Goal: Information Seeking & Learning: Understand process/instructions

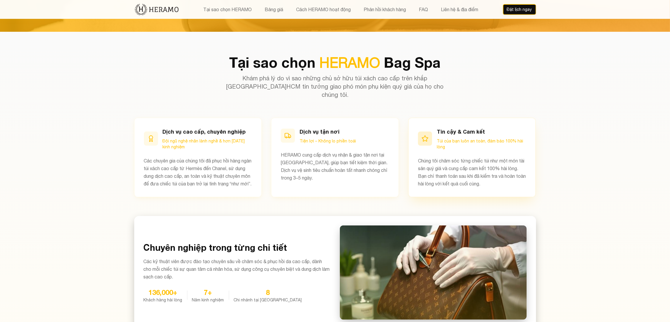
scroll to position [290, 0]
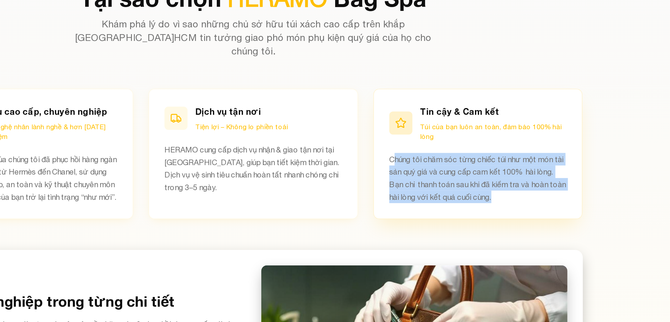
drag, startPoint x: 420, startPoint y: 151, endPoint x: 509, endPoint y: 172, distance: 91.0
click at [509, 172] on p "Chúng tôi chăm sóc từng chiếc túi như một món tài sản quý giá và cung cấp cam k…" at bounding box center [472, 172] width 108 height 31
drag, startPoint x: 419, startPoint y: 153, endPoint x: 515, endPoint y: 179, distance: 100.0
click at [515, 179] on div "Tin cậy & Cam kết Túi của bạn luôn an toàn, đảm bảo 100% hài lòng Chúng tôi chă…" at bounding box center [473, 157] width 128 height 79
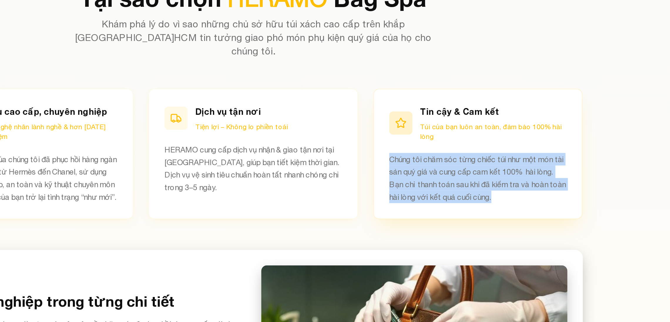
copy p "Chúng tôi chăm sóc từng chiếc túi như một món tài sản quý giá và cung cấp cam k…"
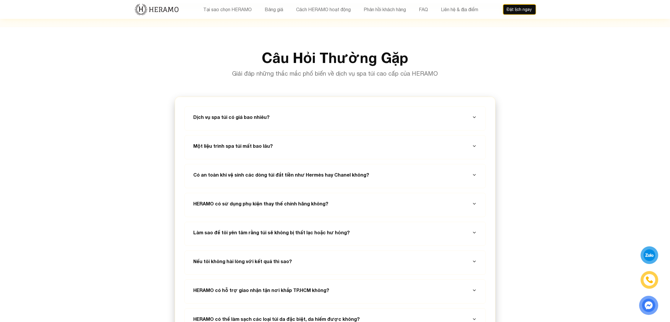
scroll to position [2148, 0]
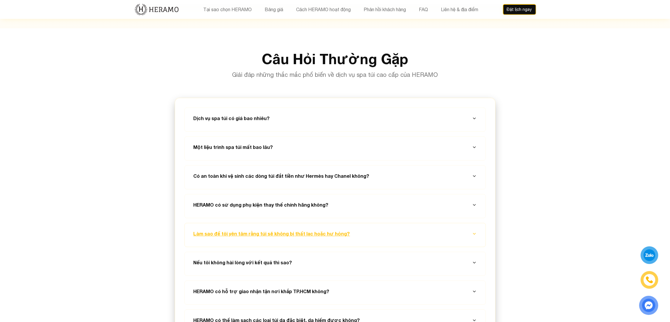
click at [405, 223] on button "Làm sao để tôi yên tâm rằng túi sẽ không bị thất lạc hoặc hư hỏng?" at bounding box center [335, 233] width 287 height 21
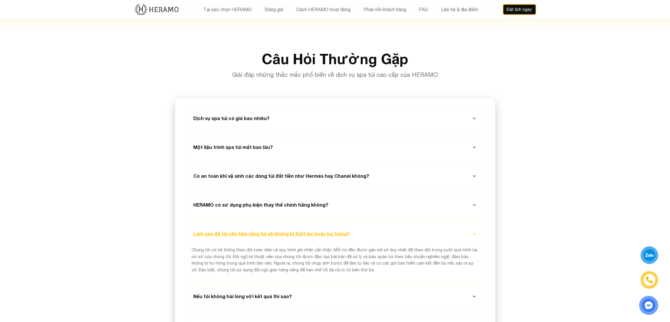
click at [405, 223] on button "Làm sao để tôi yên tâm rằng túi sẽ không bị thất lạc hoặc hư hỏng?" at bounding box center [335, 233] width 287 height 21
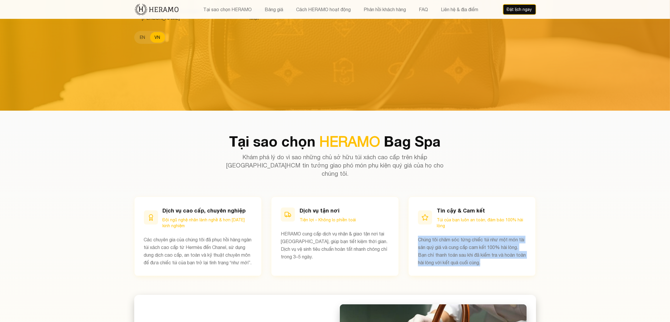
scroll to position [218, 0]
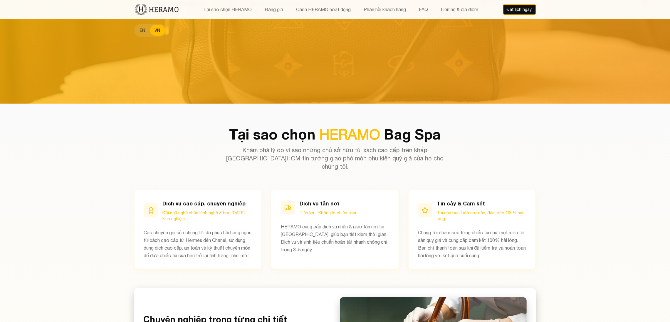
click at [574, 213] on section "Tại sao chọn HERAMO Bag Spa Khám phá lý do vì sao những chủ sở hữu túi xách cao…" at bounding box center [335, 263] width 670 height 320
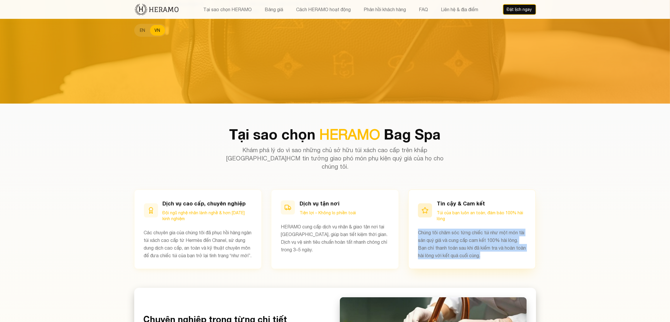
drag, startPoint x: 512, startPoint y: 245, endPoint x: 417, endPoint y: 224, distance: 96.7
click at [417, 224] on div "Tin cậy & Cam kết Túi của bạn luôn an toàn, đảm bảo 100% hài lòng Chúng tôi chă…" at bounding box center [473, 228] width 128 height 79
copy p "Chúng tôi chăm sóc từng chiếc túi như một món tài sản quý giá và cung cấp cam k…"
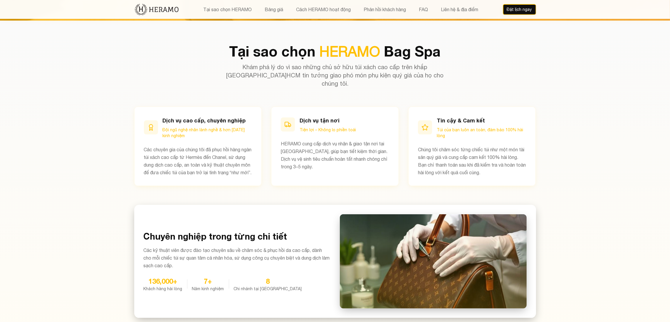
click at [629, 200] on section "Tại sao chọn HERAMO Bag Spa Khám phá lý do vì sao những chủ sở hữu túi xách cao…" at bounding box center [335, 181] width 670 height 320
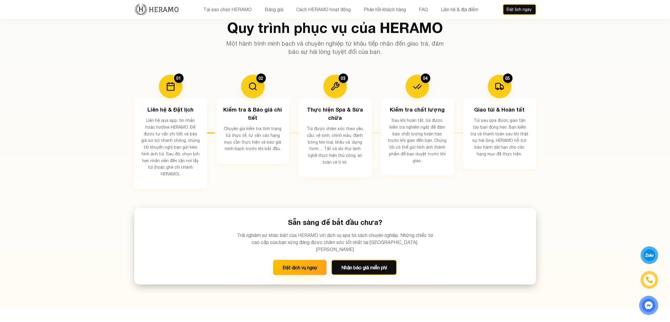
scroll to position [1077, 0]
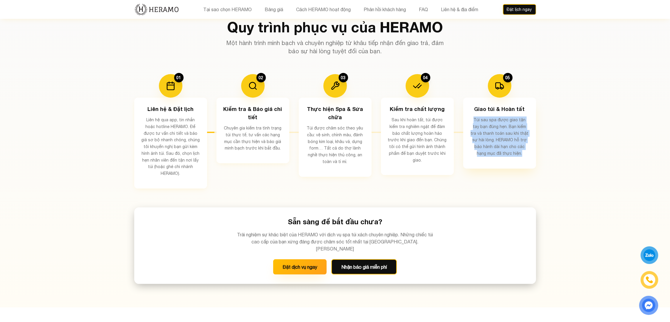
drag, startPoint x: 469, startPoint y: 116, endPoint x: 514, endPoint y: 155, distance: 60.4
click at [514, 155] on div "Giao túi & Hoàn tất Túi sau spa được giao tận tay bạn đúng hẹn. Bạn kiểm tra và…" at bounding box center [500, 133] width 73 height 71
copy p "Túi sau spa được giao tận tay bạn đúng hẹn. Bạn kiểm tra và thanh toán sau khi …"
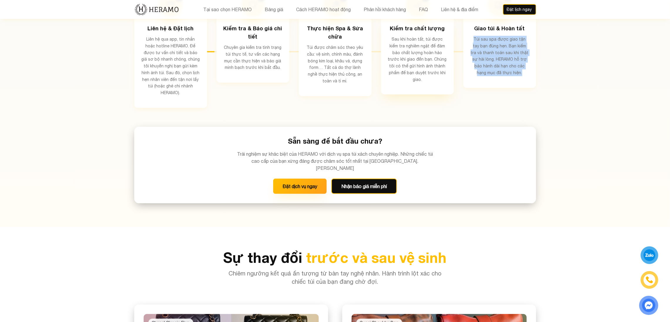
scroll to position [1158, 0]
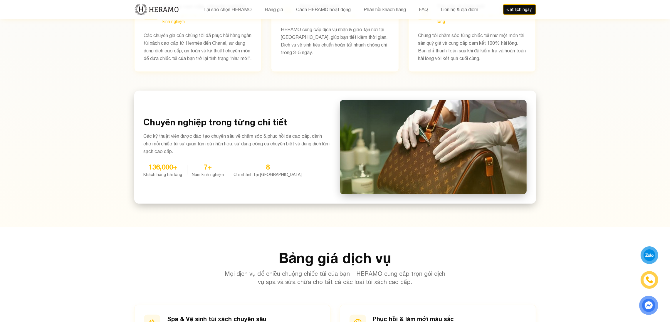
scroll to position [0, 0]
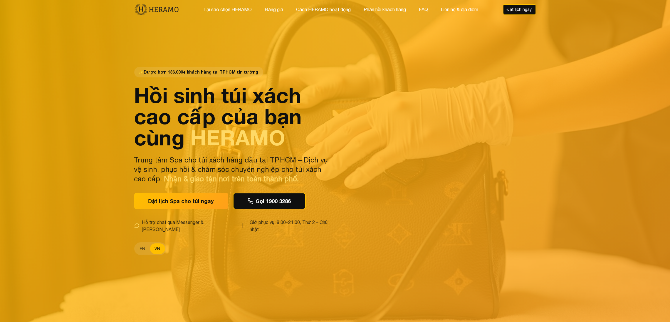
click at [162, 243] on button "VN" at bounding box center [157, 248] width 15 height 11
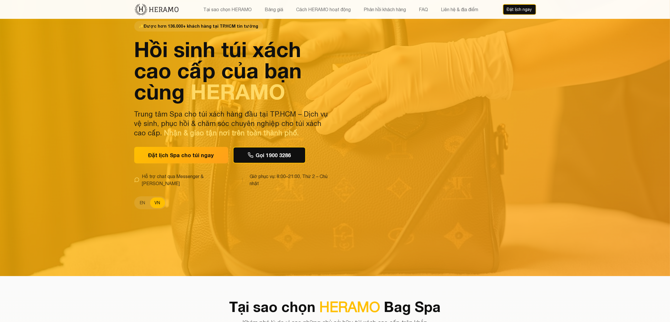
scroll to position [49, 0]
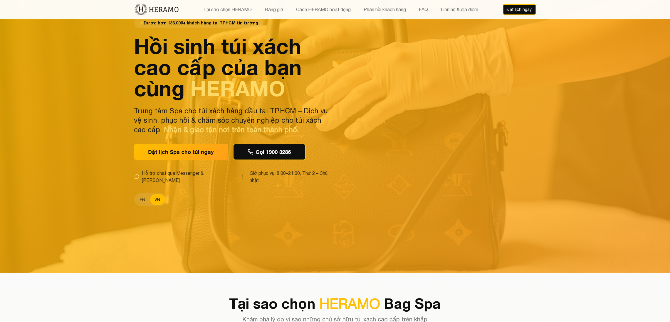
click at [154, 194] on button "VN" at bounding box center [157, 199] width 15 height 11
click at [145, 194] on button "EN" at bounding box center [143, 199] width 15 height 11
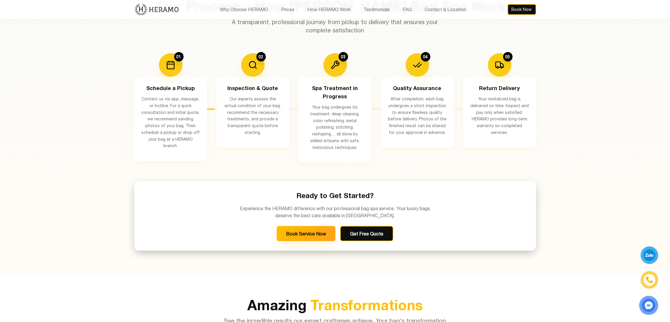
scroll to position [1054, 0]
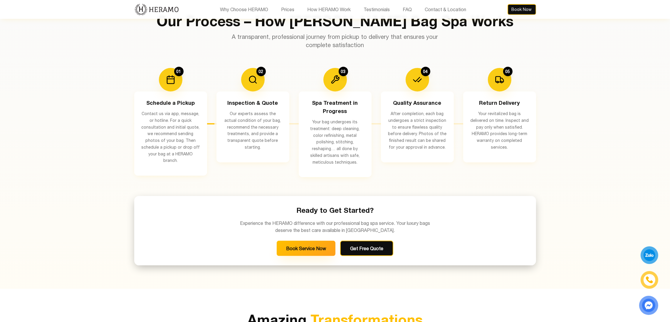
click at [426, 163] on div "04 Quality Assurance After completion, each bag undergoes a strict inspection t…" at bounding box center [417, 122] width 73 height 109
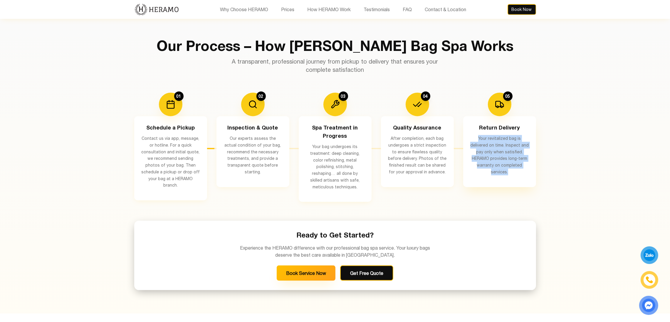
drag, startPoint x: 471, startPoint y: 138, endPoint x: 523, endPoint y: 165, distance: 59.0
click at [523, 165] on p "Your revitalized bag is delivered on time. Inspect and pay only when satisfied.…" at bounding box center [500, 155] width 59 height 40
copy p "Your revitalized bag is delivered on time. Inspect and pay only when satisfied.…"
click at [489, 87] on div "Our Process – How HERAMO's Bag Spa Works A transparent, professional journey fr…" at bounding box center [336, 164] width 412 height 251
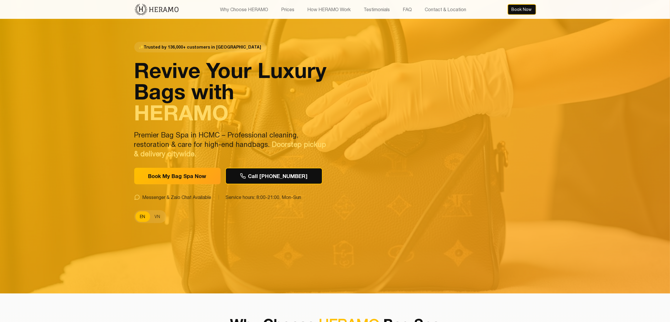
scroll to position [28, 0]
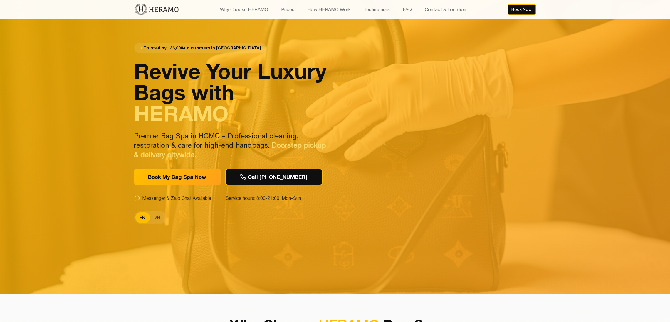
click at [149, 224] on div "✨ Trusted by 136,000+ customers in HCMC Revive Your Luxury Bags with HERAMO Pre…" at bounding box center [336, 133] width 412 height 322
click at [155, 217] on button "VN" at bounding box center [157, 217] width 15 height 11
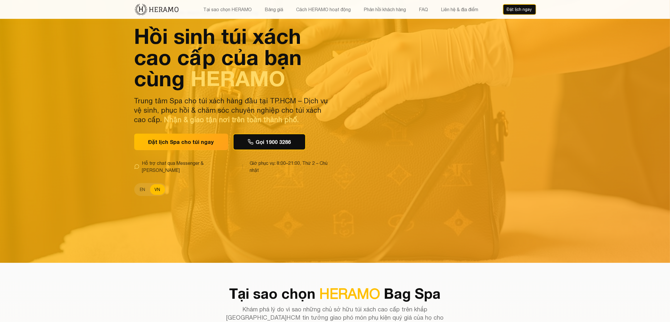
scroll to position [59, 0]
click at [143, 184] on button "EN" at bounding box center [143, 189] width 15 height 11
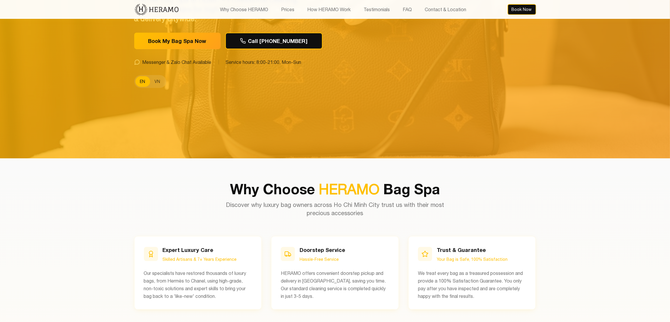
scroll to position [0, 0]
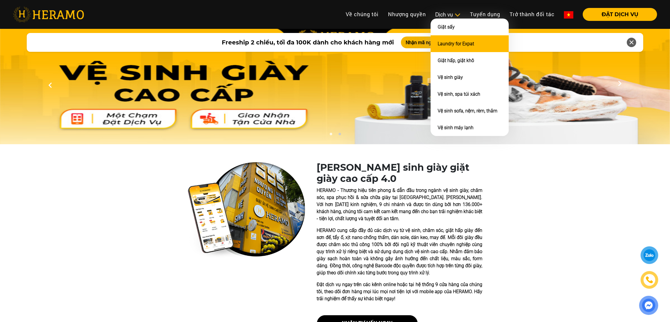
click at [454, 45] on link "Laundry for Expat" at bounding box center [456, 44] width 36 height 6
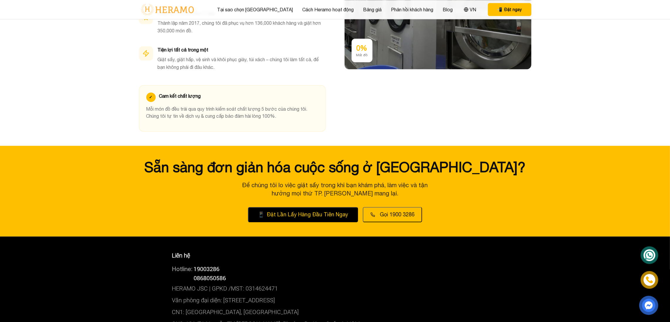
scroll to position [1897, 0]
